Goal: Find specific page/section

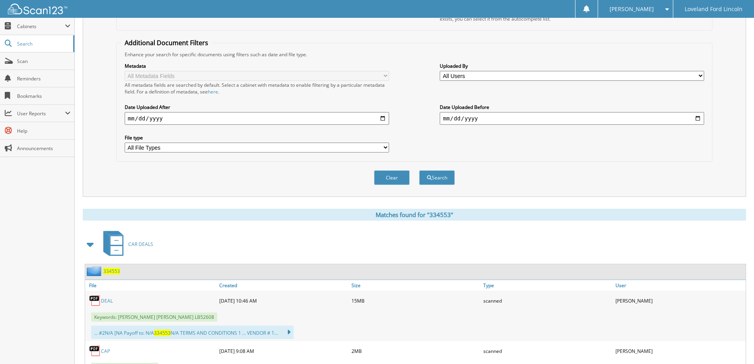
scroll to position [40, 0]
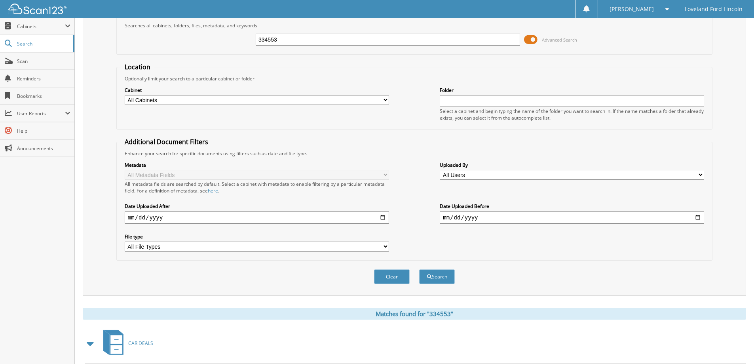
drag, startPoint x: 286, startPoint y: 41, endPoint x: 179, endPoint y: 36, distance: 106.7
click at [194, 37] on div "334553 Advanced Search" at bounding box center [415, 39] width 588 height 21
type input "333595"
click at [419, 269] on button "Search" at bounding box center [437, 276] width 36 height 15
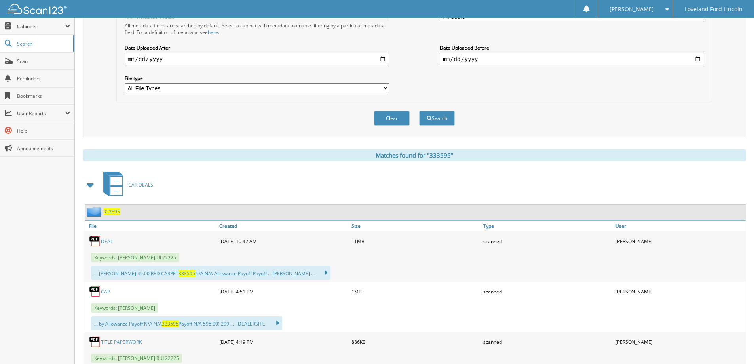
click at [106, 242] on link "DEAL" at bounding box center [107, 241] width 12 height 7
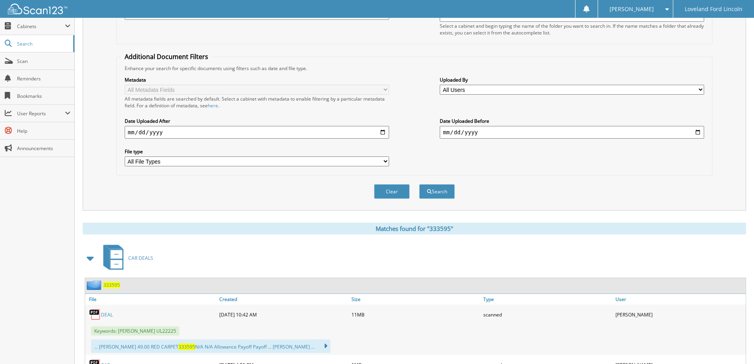
scroll to position [40, 0]
